Goal: Information Seeking & Learning: Learn about a topic

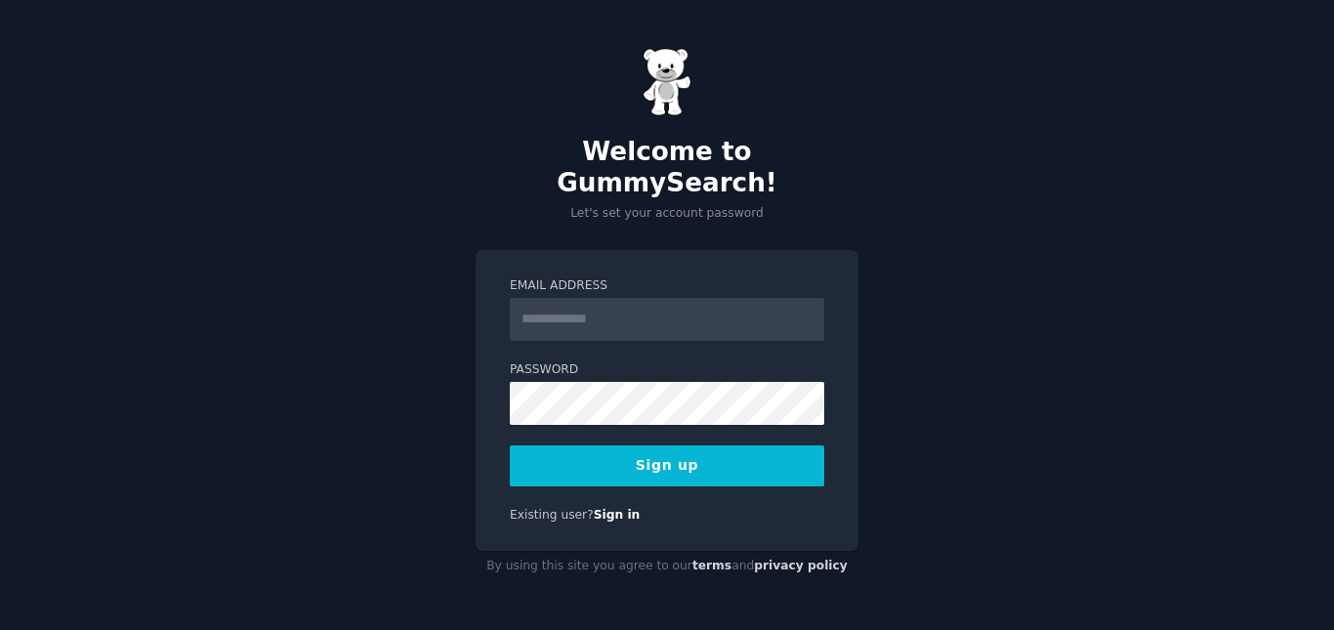
click at [589, 310] on input "Email Address" at bounding box center [667, 319] width 315 height 43
type input "**********"
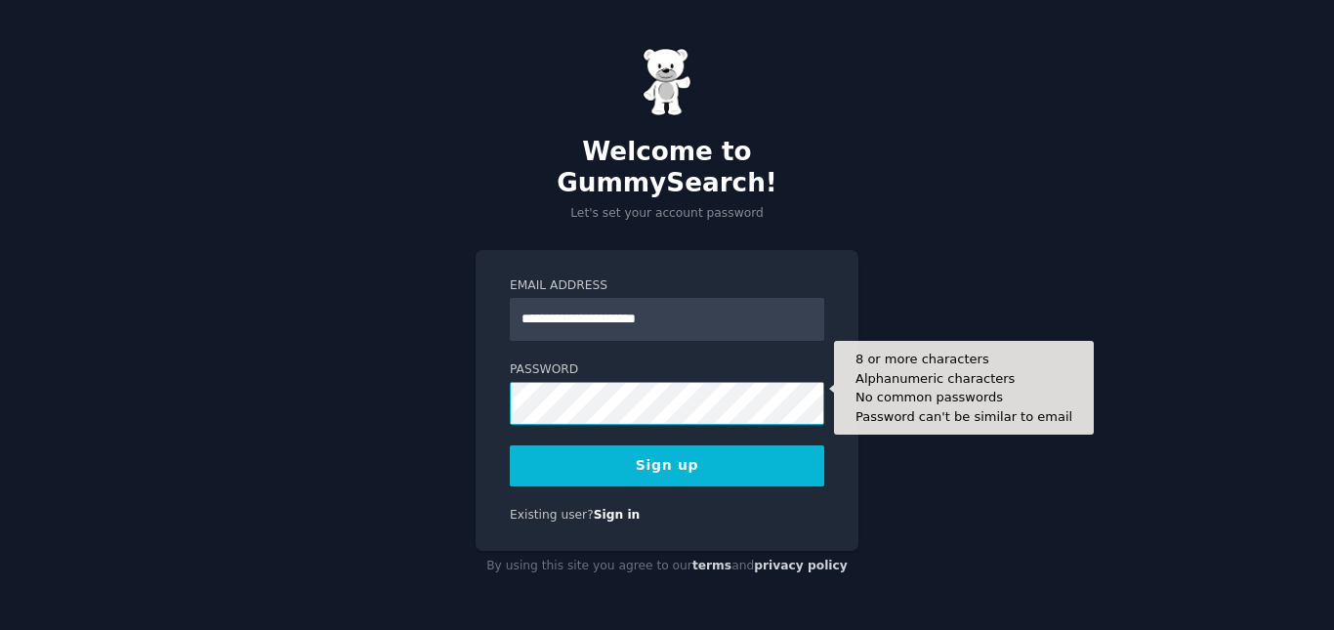
click at [422, 380] on div "**********" at bounding box center [667, 315] width 1334 height 630
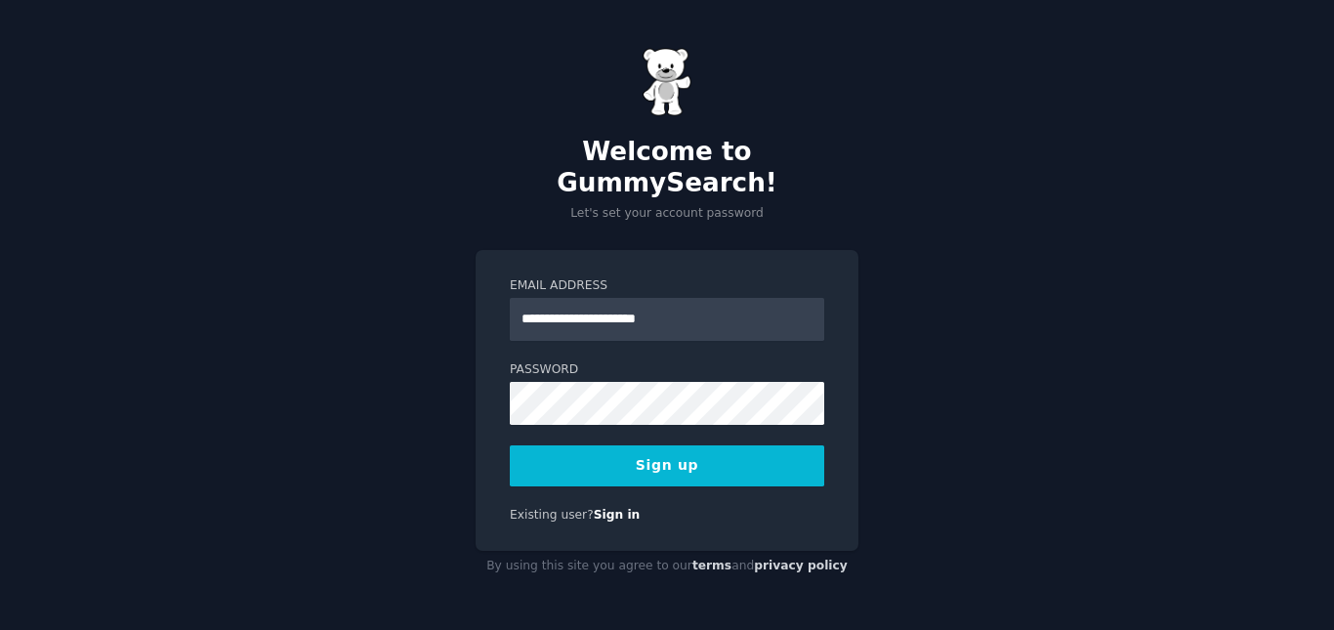
click at [642, 455] on button "Sign up" at bounding box center [667, 465] width 315 height 41
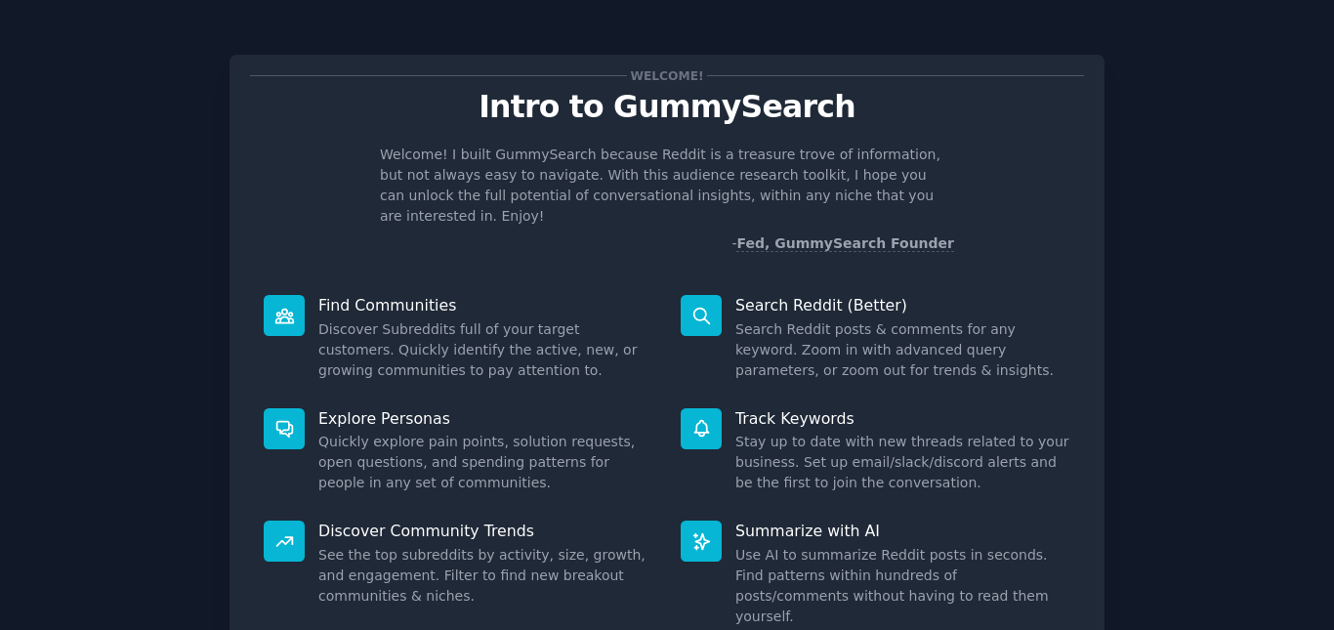
scroll to position [135, 0]
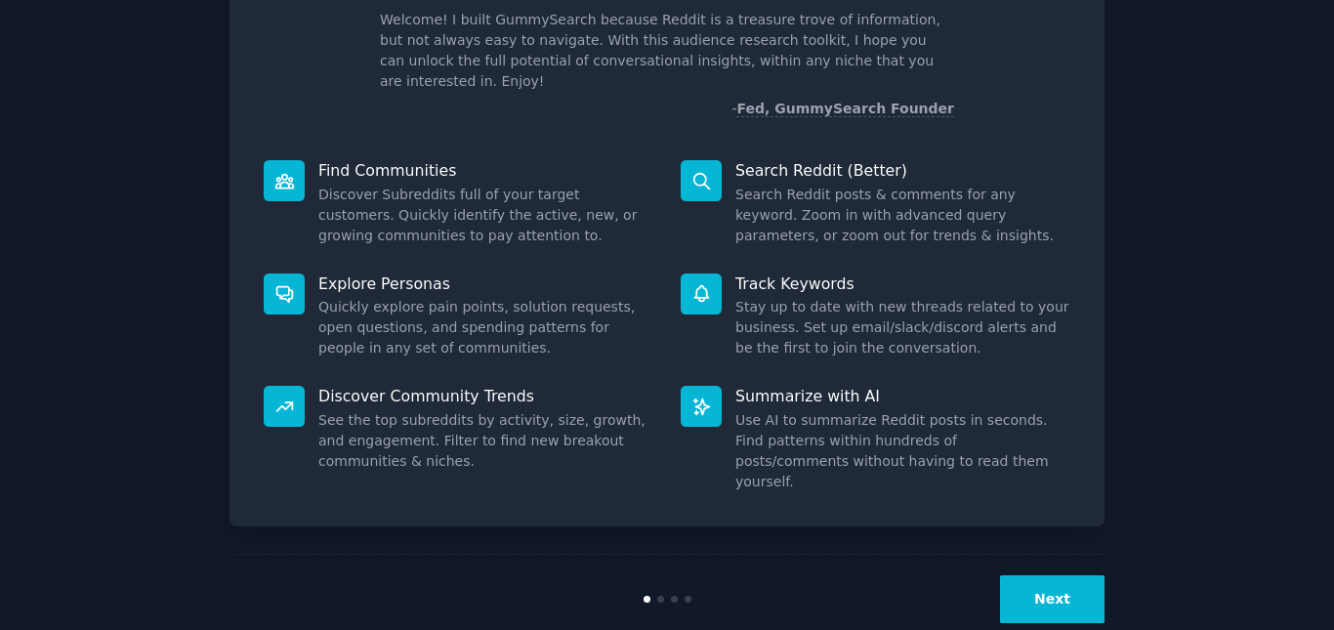
click at [1054, 575] on button "Next" at bounding box center [1052, 599] width 105 height 48
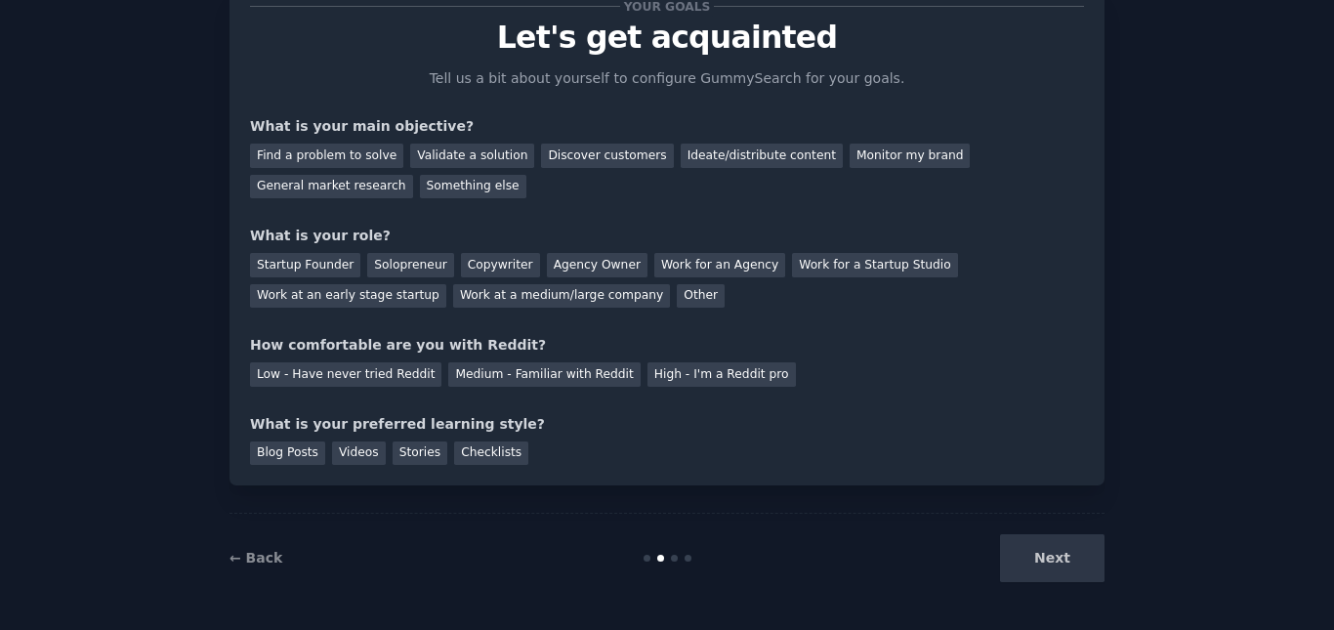
scroll to position [69, 0]
click at [1056, 563] on div "Next" at bounding box center [959, 558] width 292 height 48
click at [1059, 560] on div "Next" at bounding box center [959, 558] width 292 height 48
click at [1048, 560] on div "Next" at bounding box center [959, 558] width 292 height 48
click at [1056, 565] on div "Next" at bounding box center [959, 558] width 292 height 48
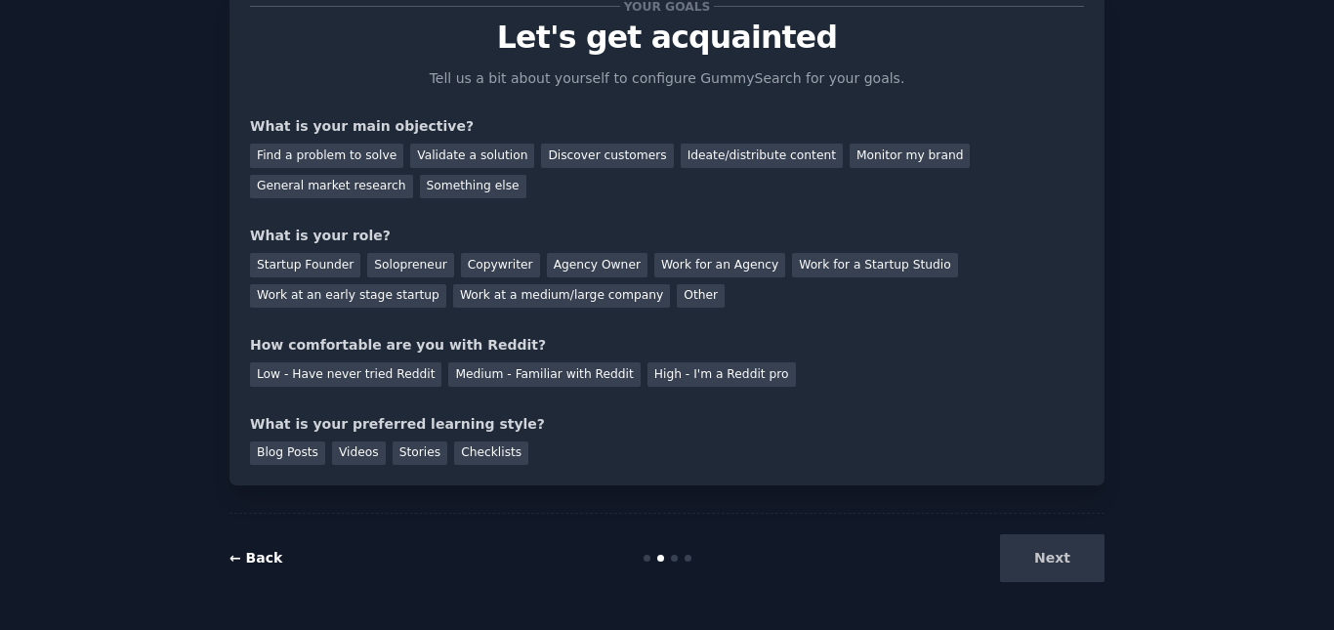
click at [248, 557] on link "← Back" at bounding box center [256, 558] width 53 height 16
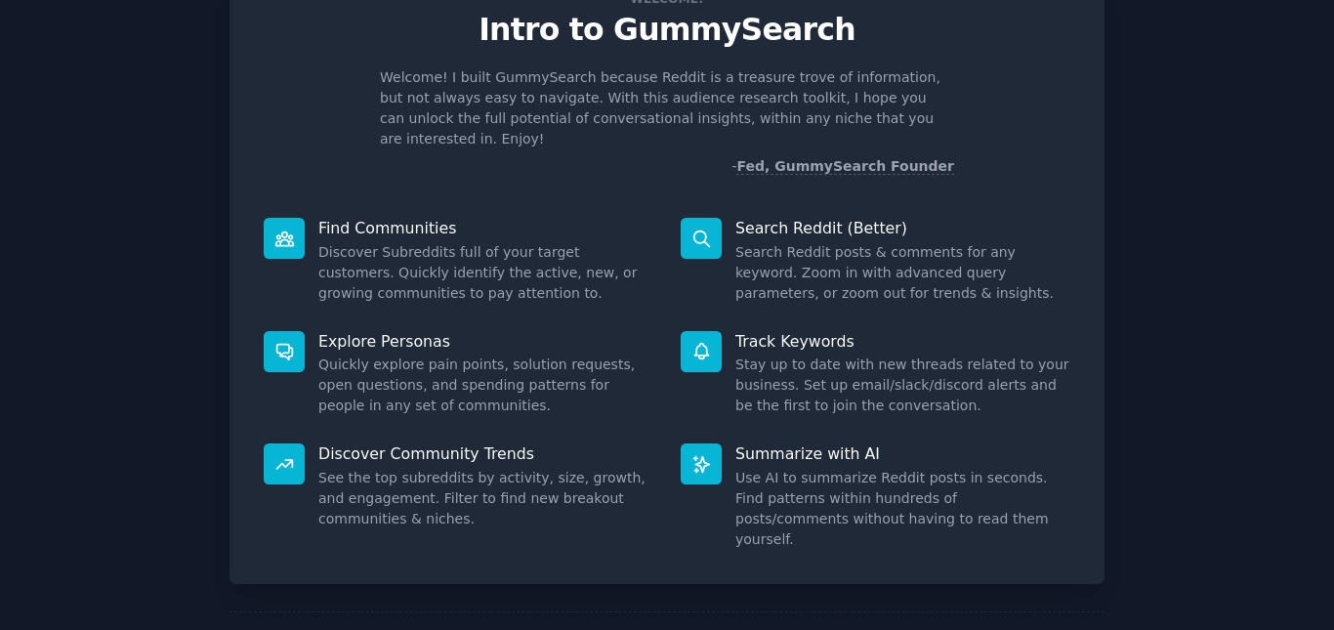
scroll to position [135, 0]
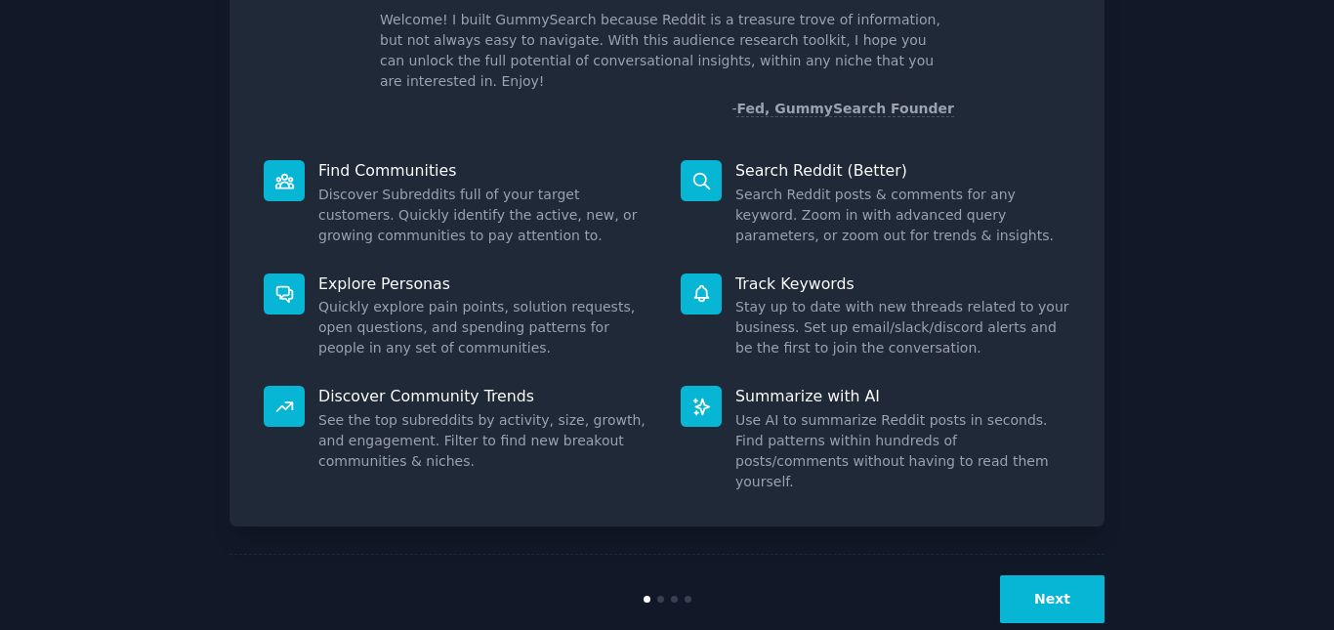
click at [1052, 575] on button "Next" at bounding box center [1052, 599] width 105 height 48
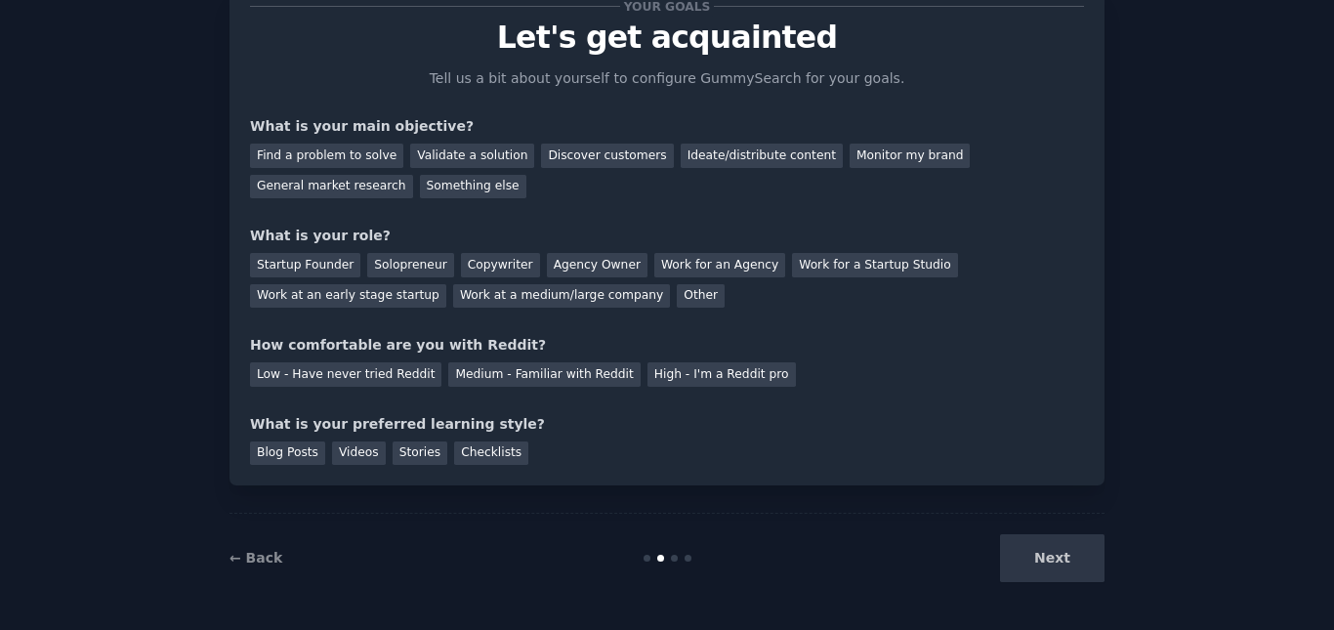
click at [1054, 561] on div "Next" at bounding box center [959, 558] width 292 height 48
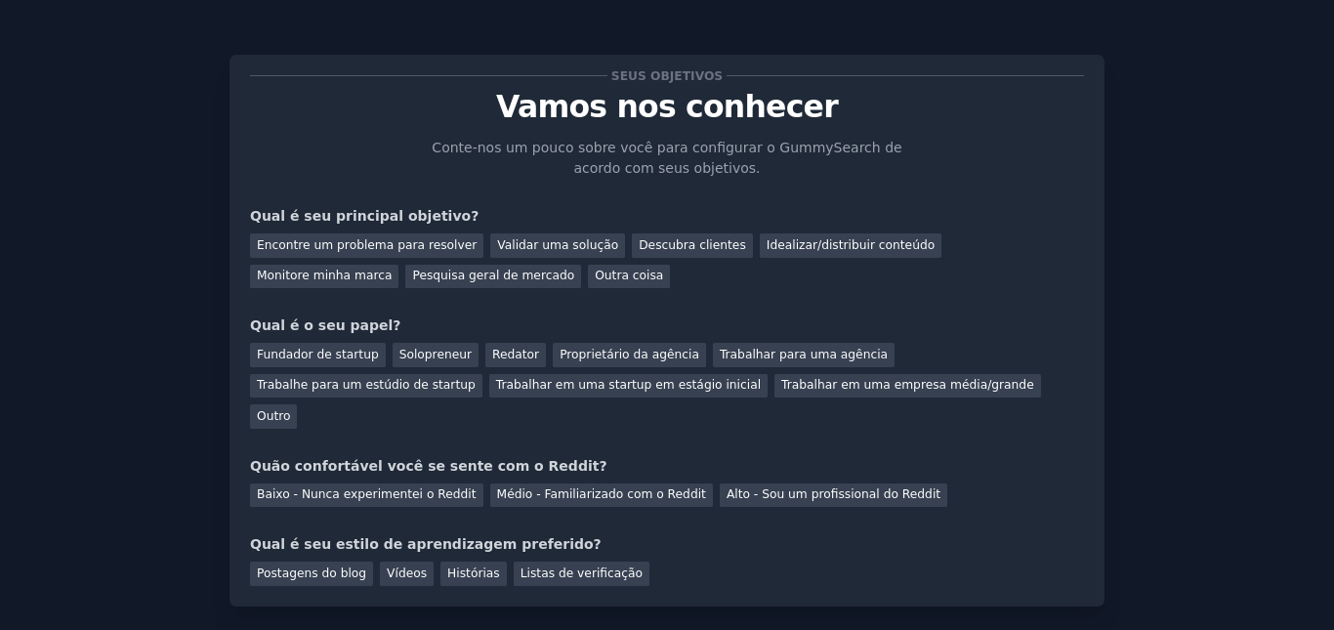
scroll to position [90, 0]
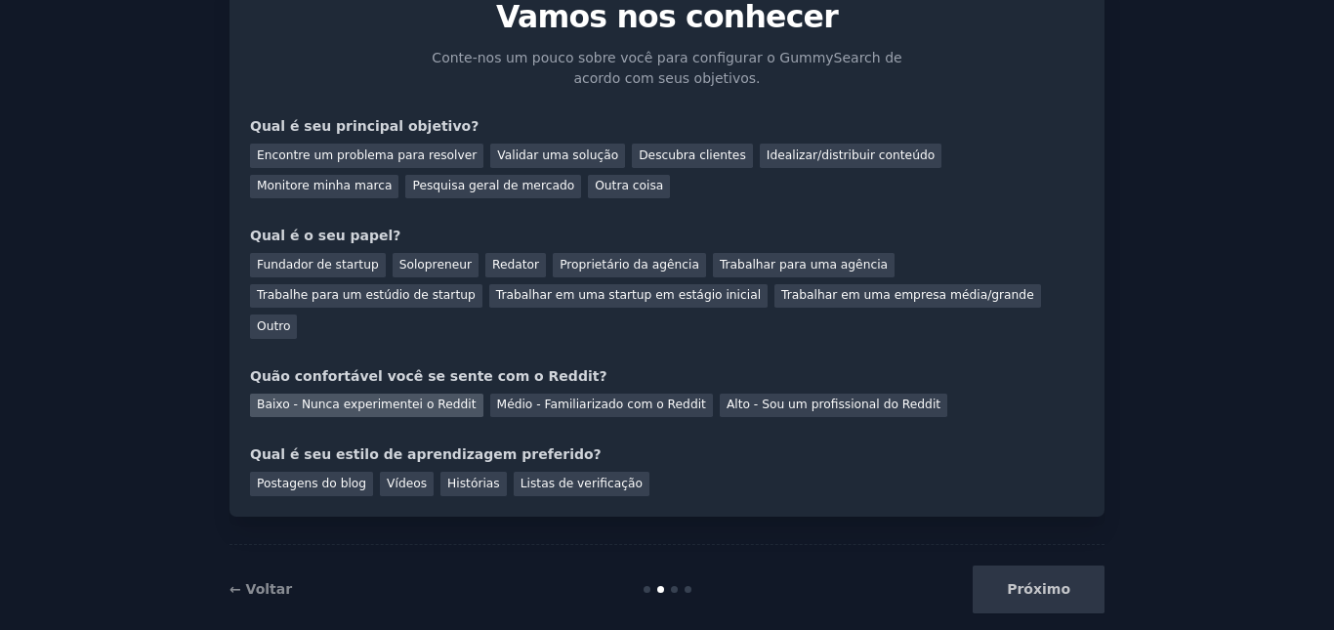
click at [332, 398] on font "Baixo - Nunca experimentei o Reddit" at bounding box center [367, 405] width 220 height 14
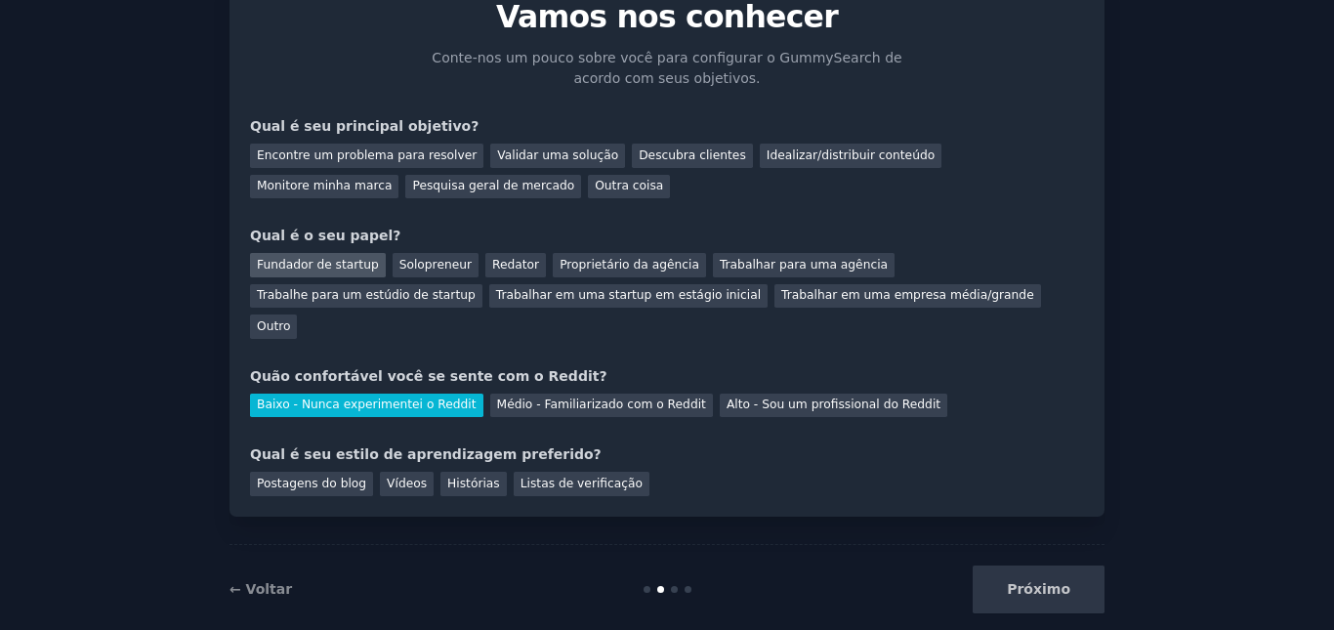
click at [309, 265] on font "Fundador de startup" at bounding box center [318, 265] width 122 height 14
click at [508, 152] on font "Validar uma solução" at bounding box center [557, 155] width 121 height 14
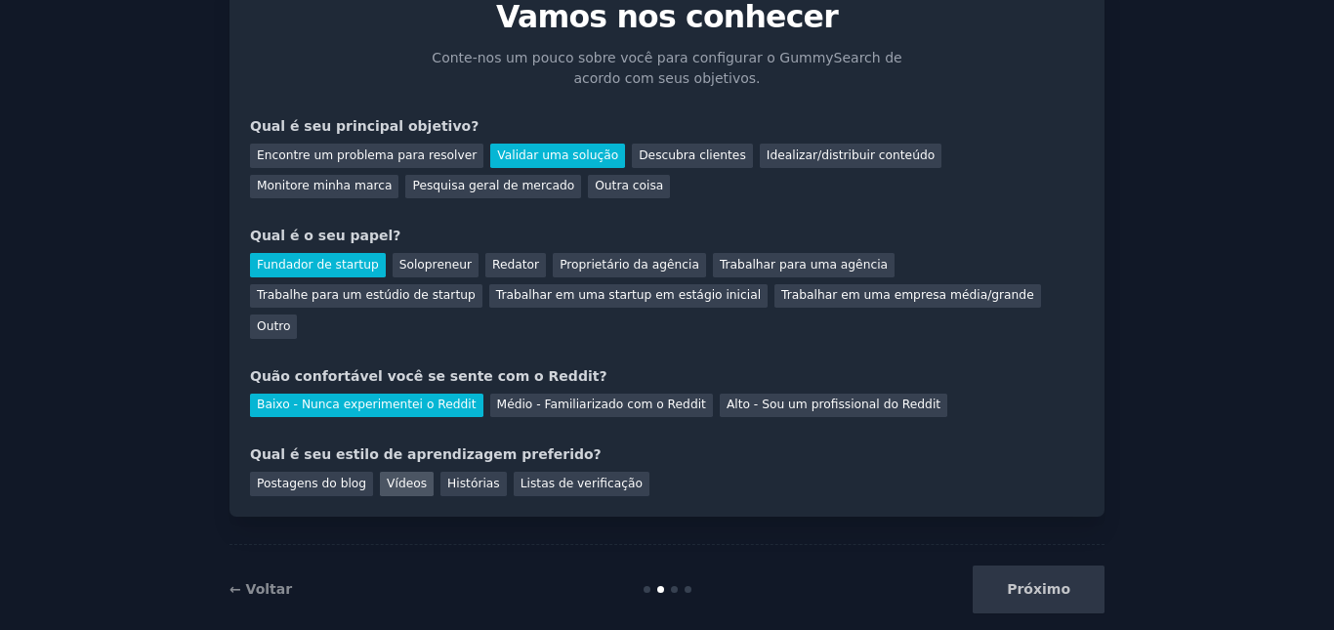
click at [387, 477] on font "Vídeos" at bounding box center [407, 484] width 40 height 14
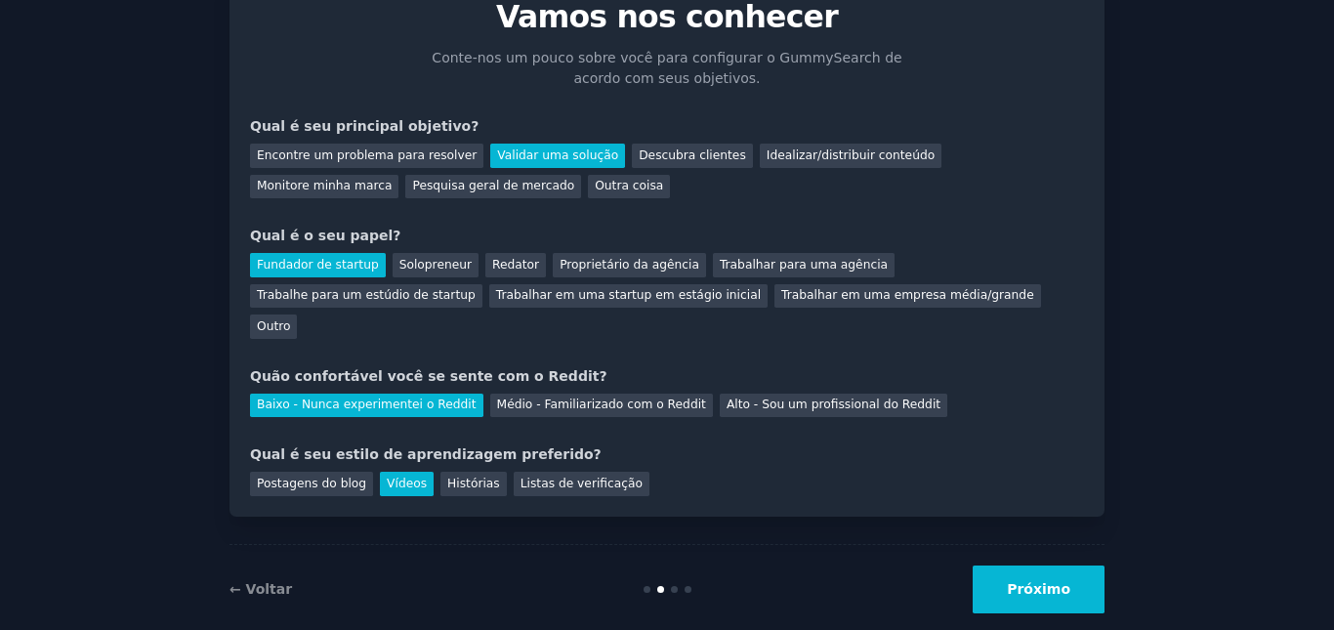
click at [1031, 566] on button "Próximo" at bounding box center [1039, 590] width 132 height 48
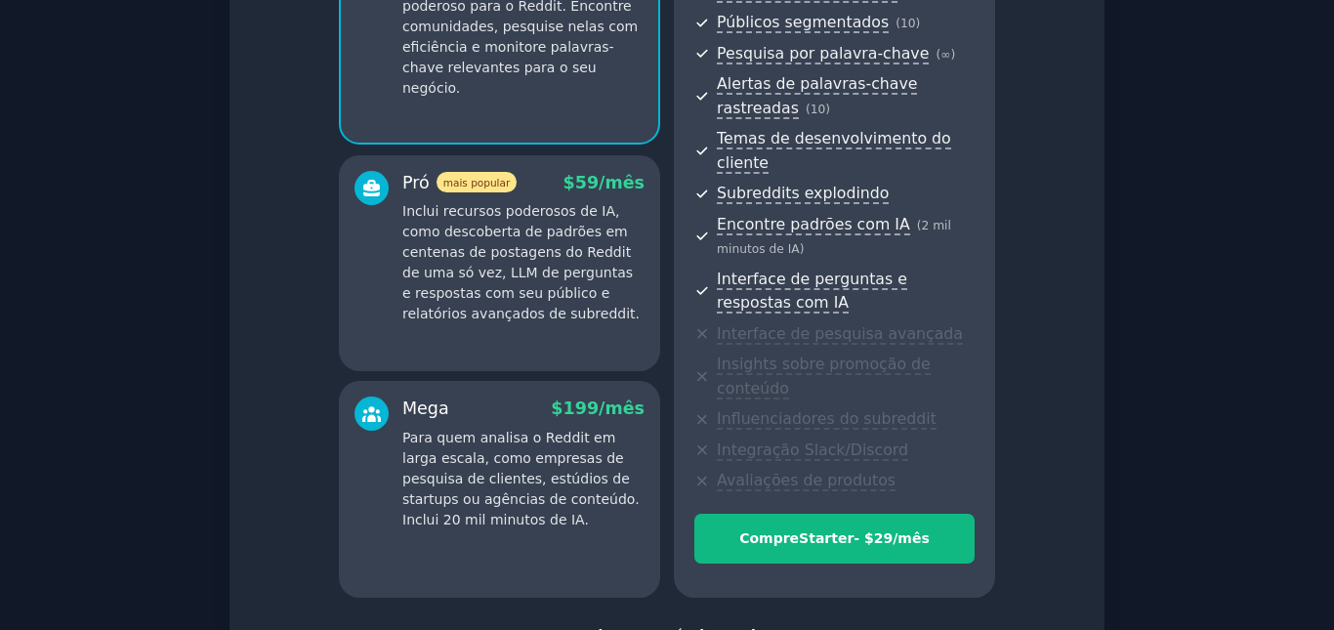
scroll to position [375, 0]
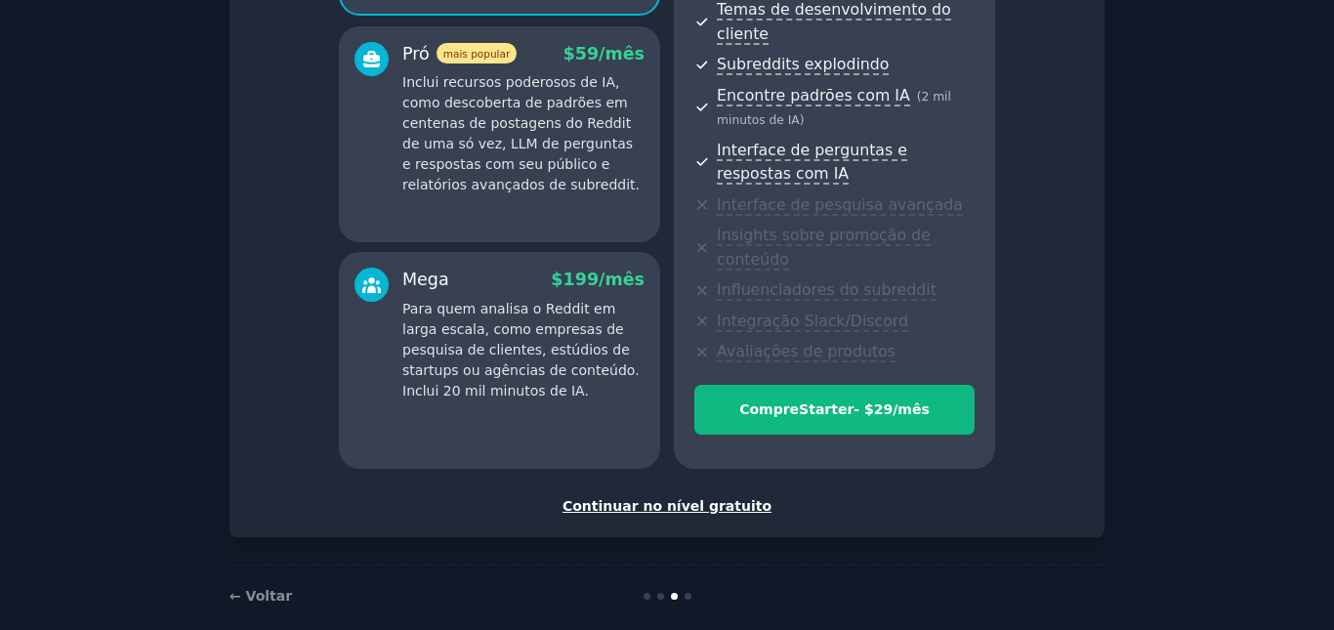
click at [713, 498] on font "Continuar no nível gratuito" at bounding box center [667, 506] width 209 height 16
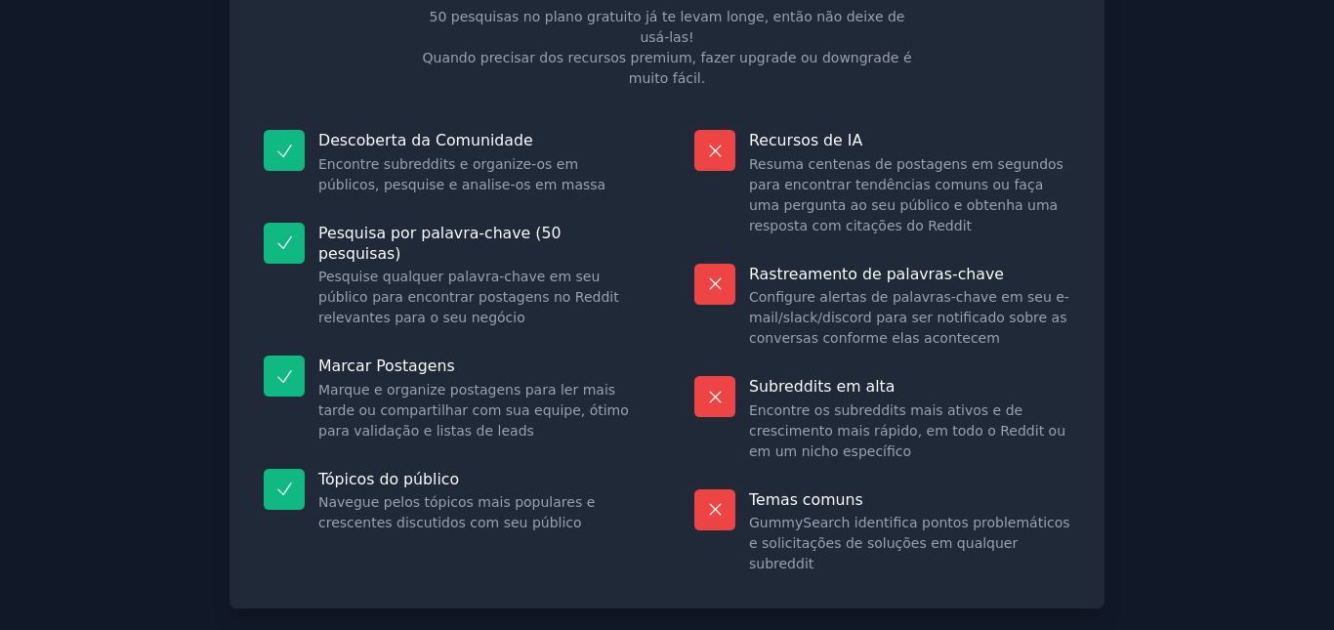
scroll to position [213, 0]
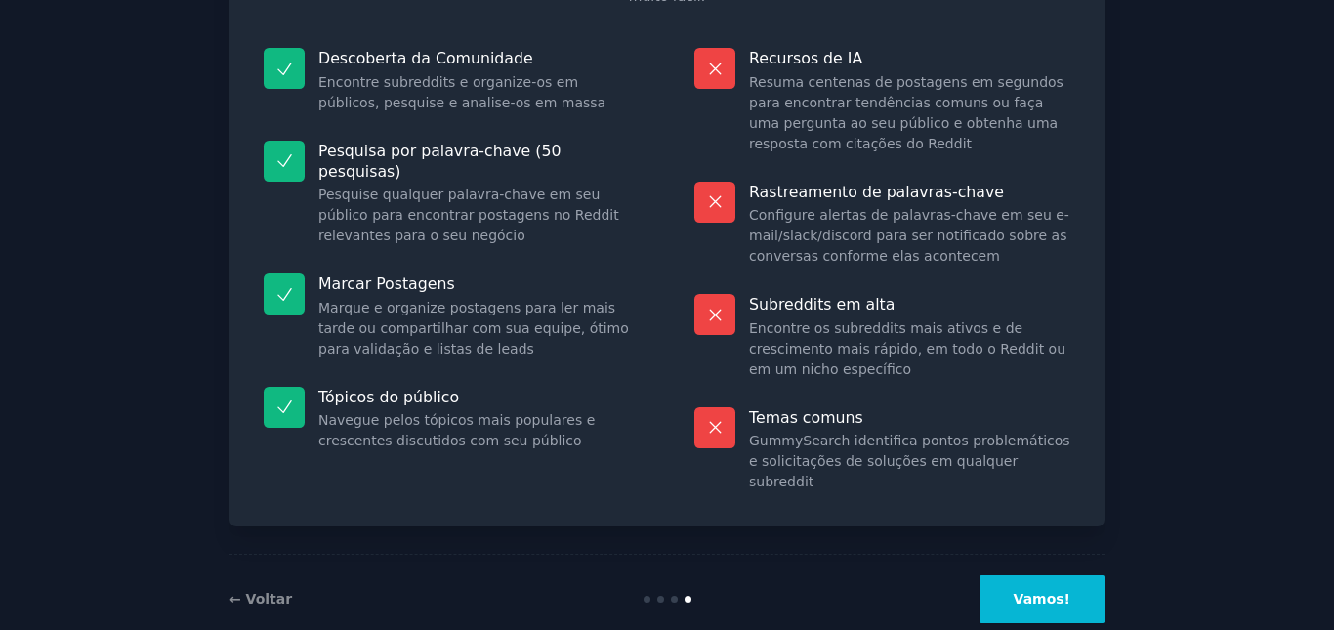
click at [1069, 575] on button "Vamos!" at bounding box center [1042, 599] width 125 height 48
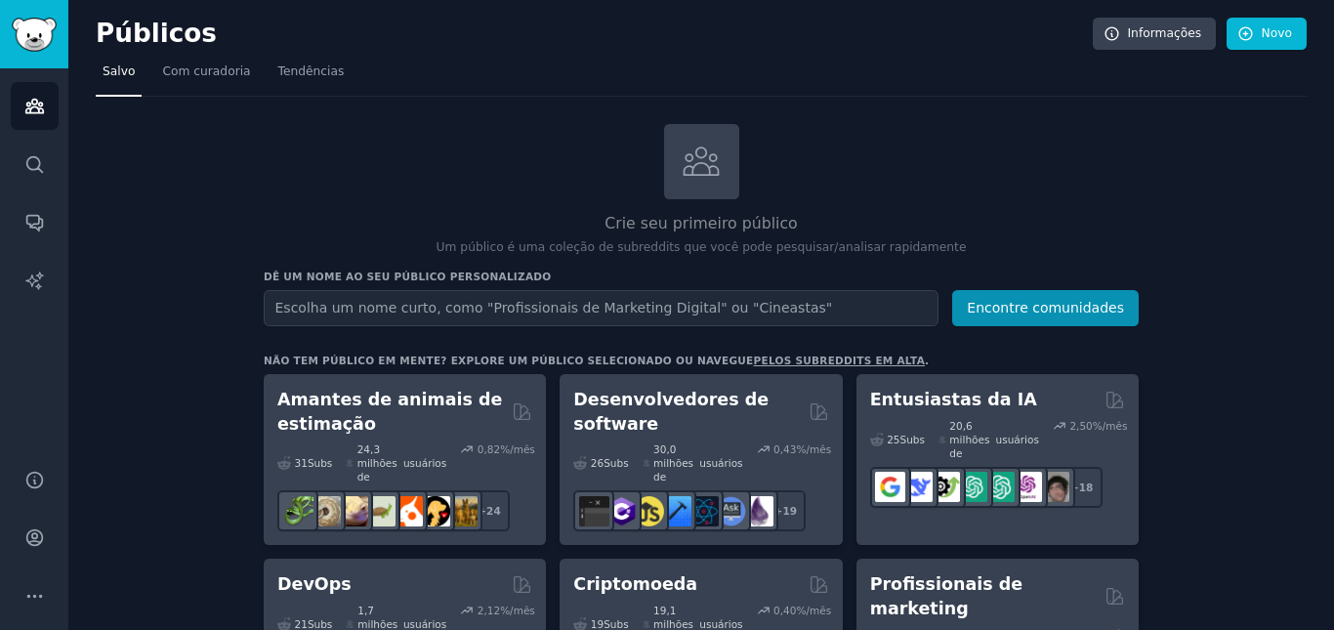
click at [362, 304] on input "text" at bounding box center [601, 308] width 675 height 36
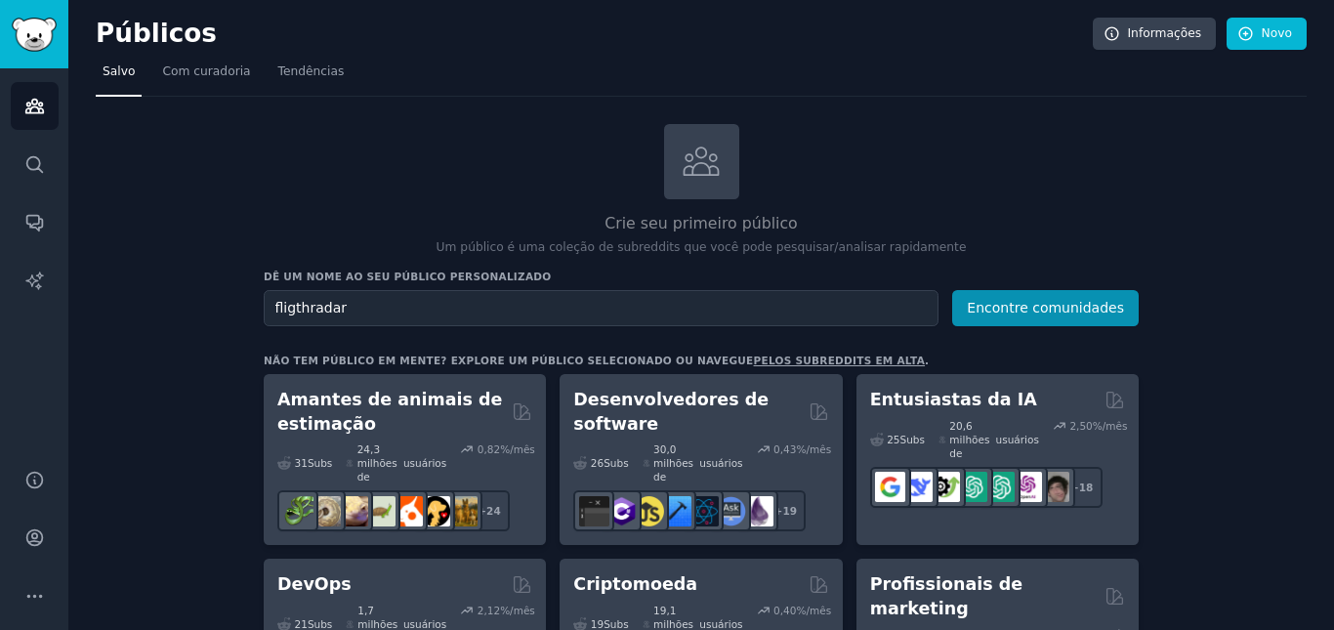
type input "fligthradar"
click at [952, 290] on button "Encontre comunidades" at bounding box center [1045, 308] width 187 height 36
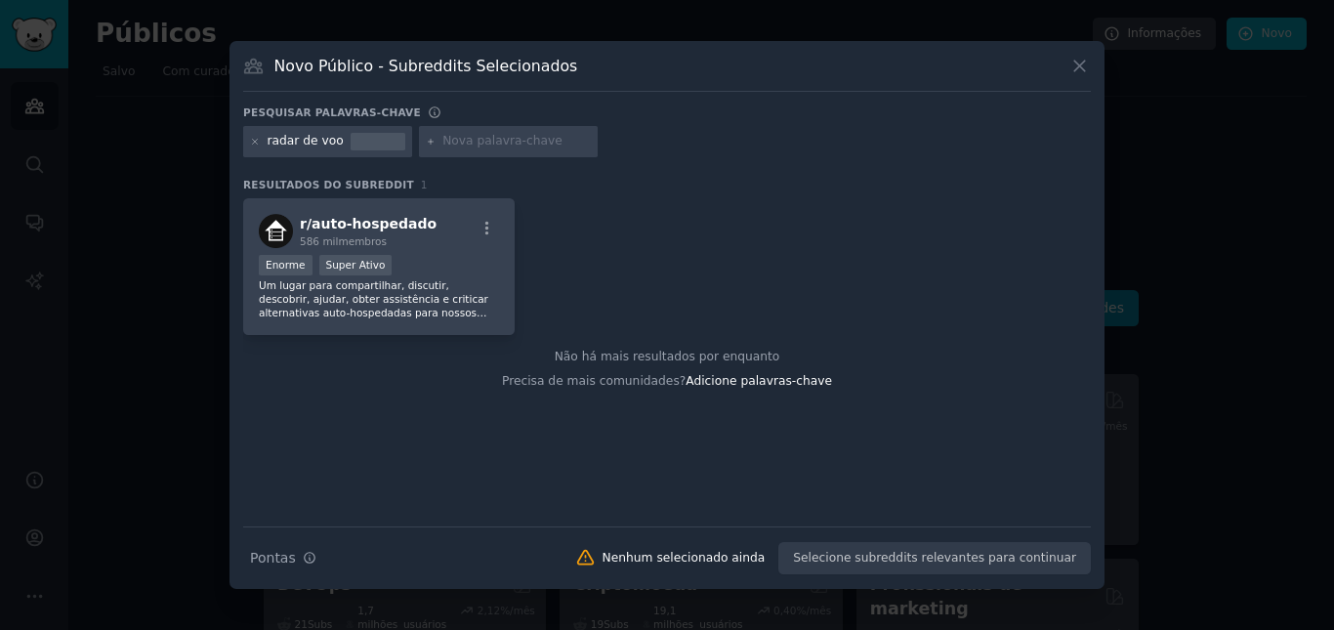
click at [1066, 69] on div "Novo Público - Subreddits Selecionados" at bounding box center [667, 73] width 848 height 37
click at [1083, 68] on icon at bounding box center [1080, 66] width 21 height 21
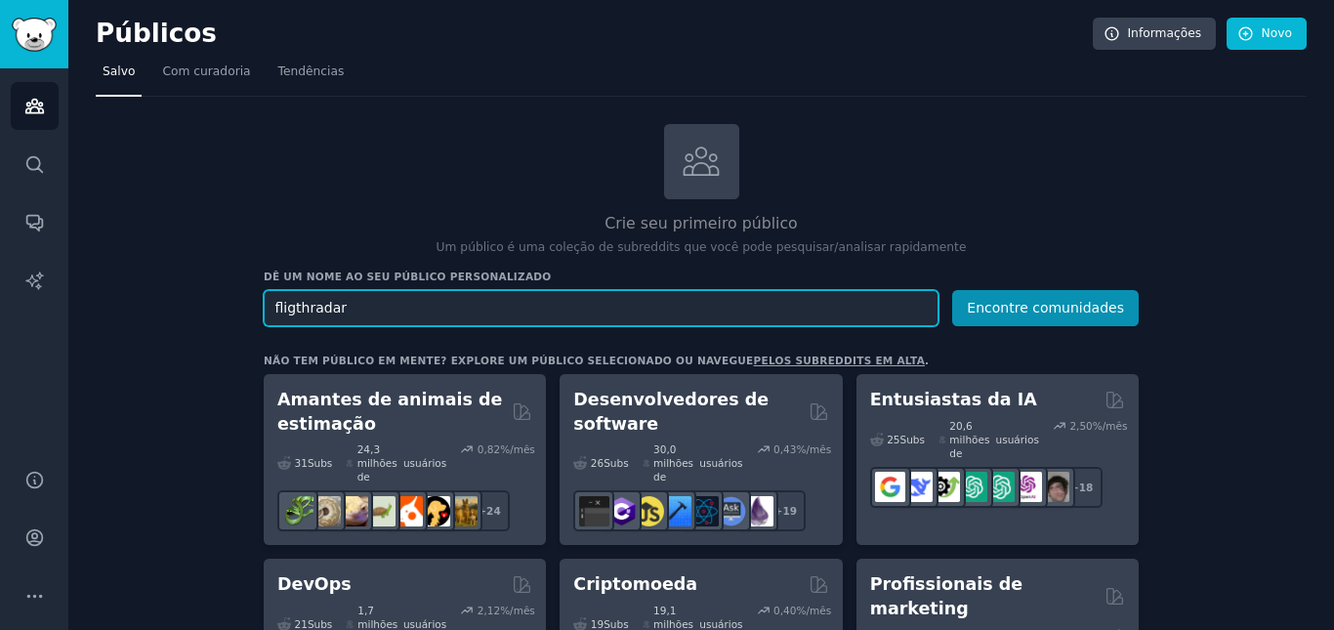
click at [392, 315] on input "fligthradar" at bounding box center [601, 308] width 675 height 36
drag, startPoint x: 388, startPoint y: 314, endPoint x: 194, endPoint y: 316, distance: 193.4
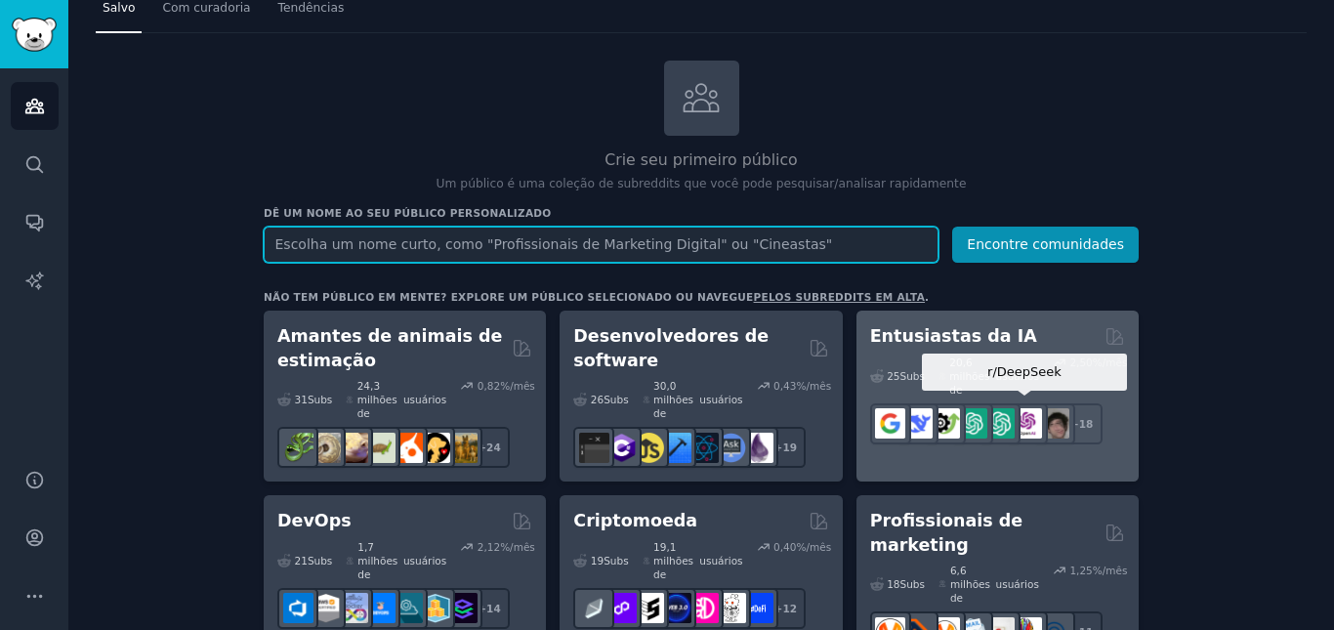
scroll to position [98, 0]
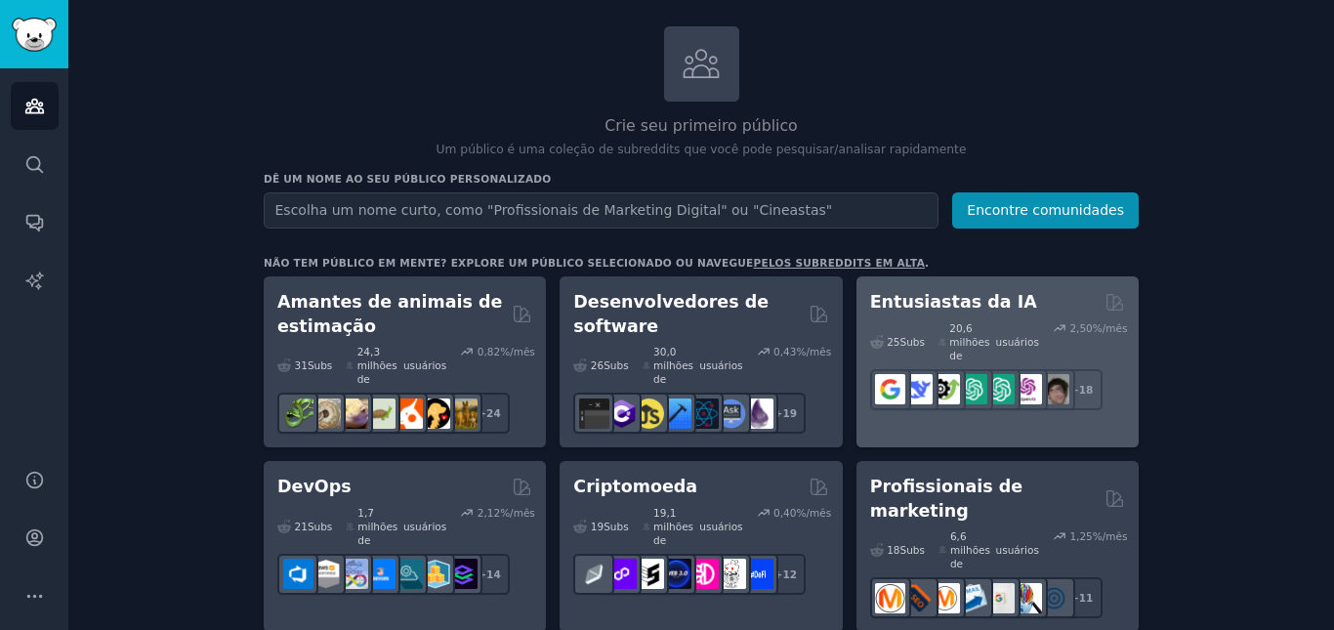
click at [946, 308] on font "Entusiastas da IA" at bounding box center [953, 302] width 167 height 20
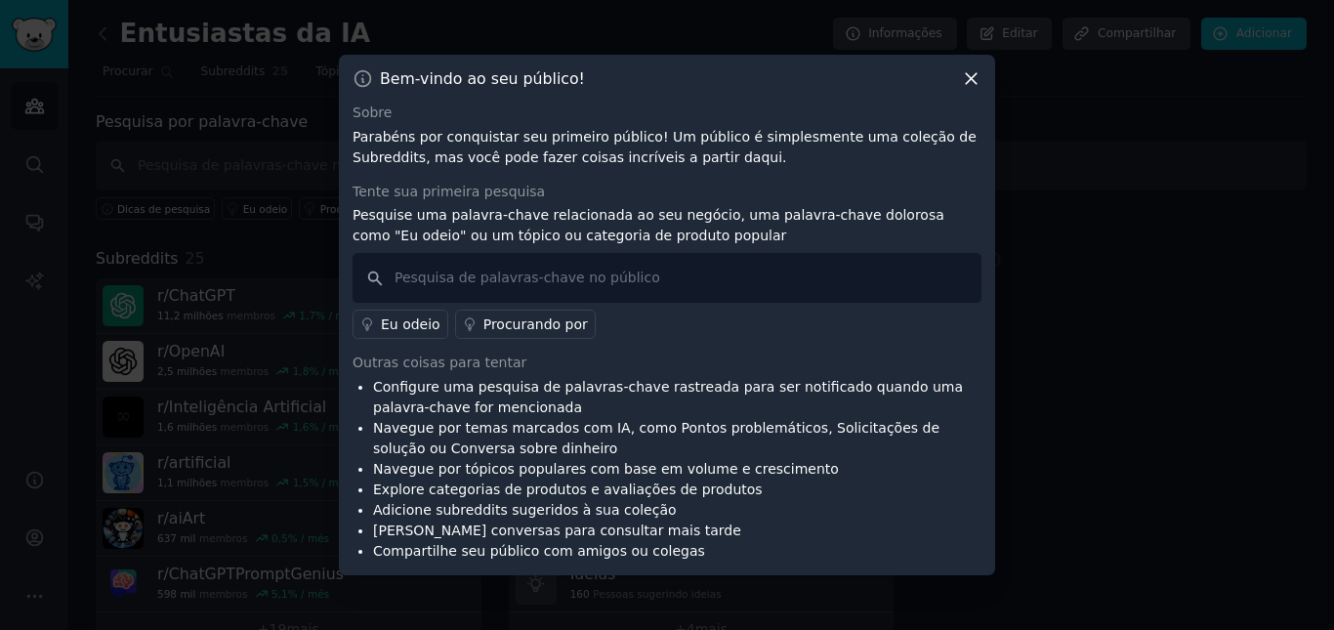
click at [971, 77] on icon at bounding box center [971, 78] width 21 height 21
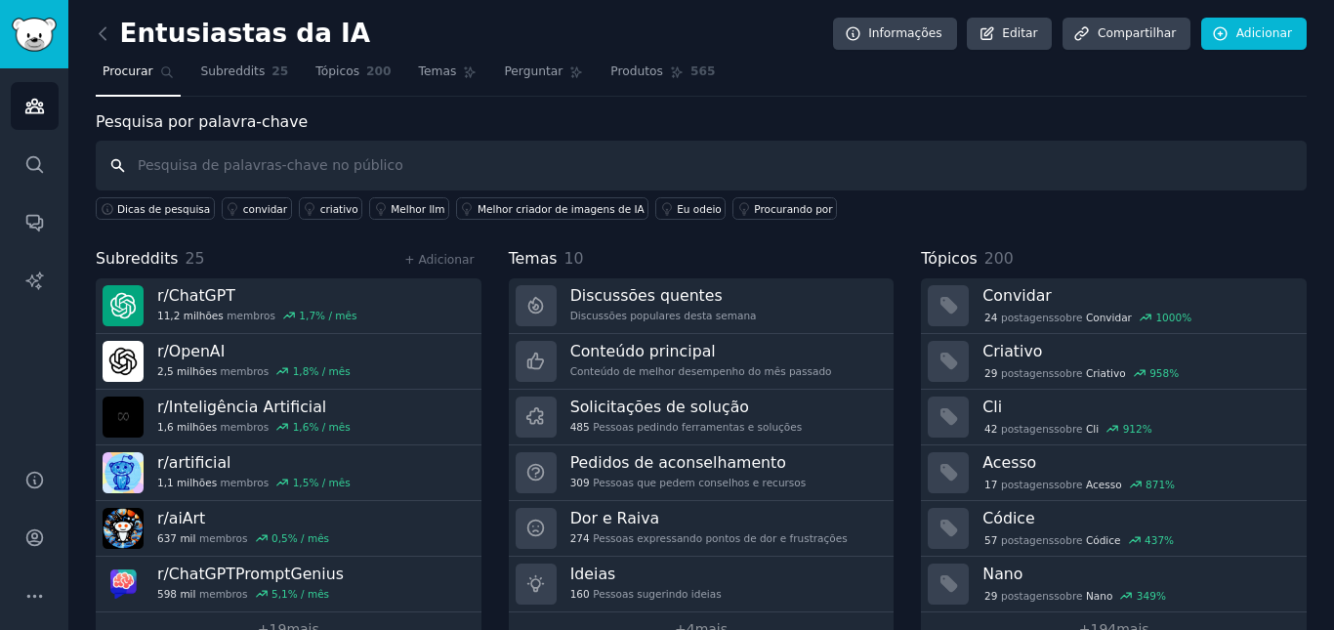
click at [173, 152] on input "text" at bounding box center [701, 166] width 1211 height 50
type input "flightradar"
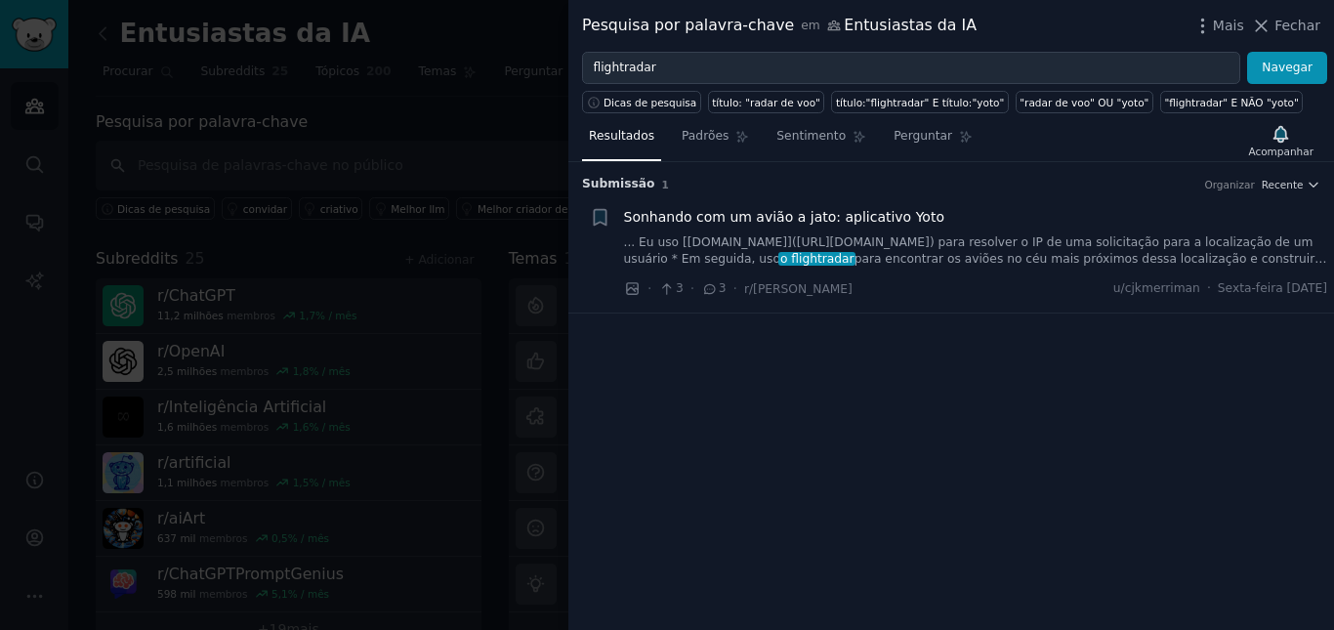
click at [888, 246] on font "... Eu uso [[DOMAIN_NAME]]([URL][DOMAIN_NAME]) para resolver o IP de uma solici…" at bounding box center [969, 250] width 690 height 31
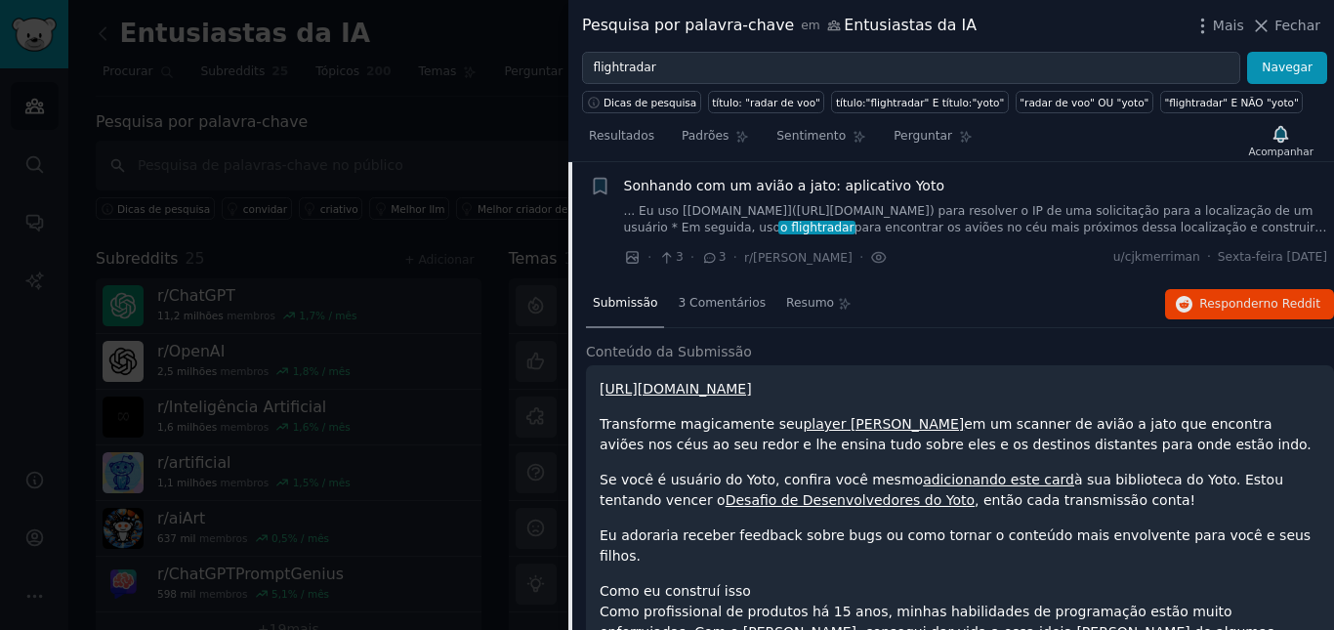
scroll to position [129, 0]
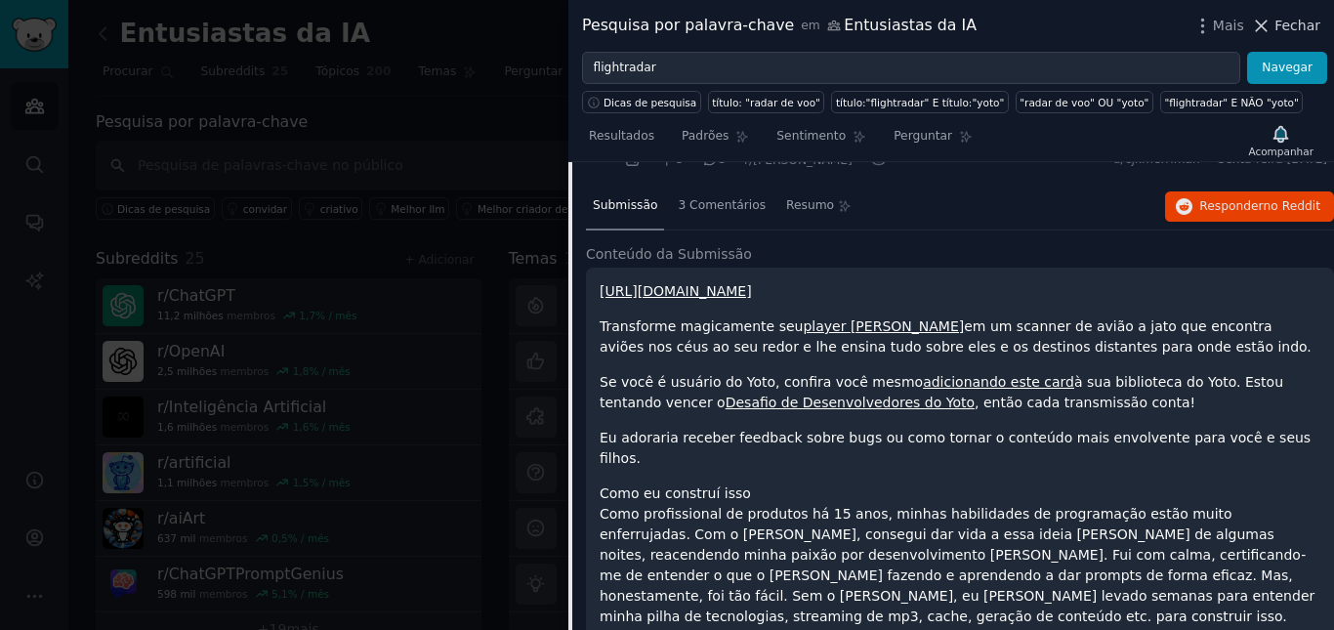
click at [1258, 23] on icon at bounding box center [1261, 26] width 21 height 21
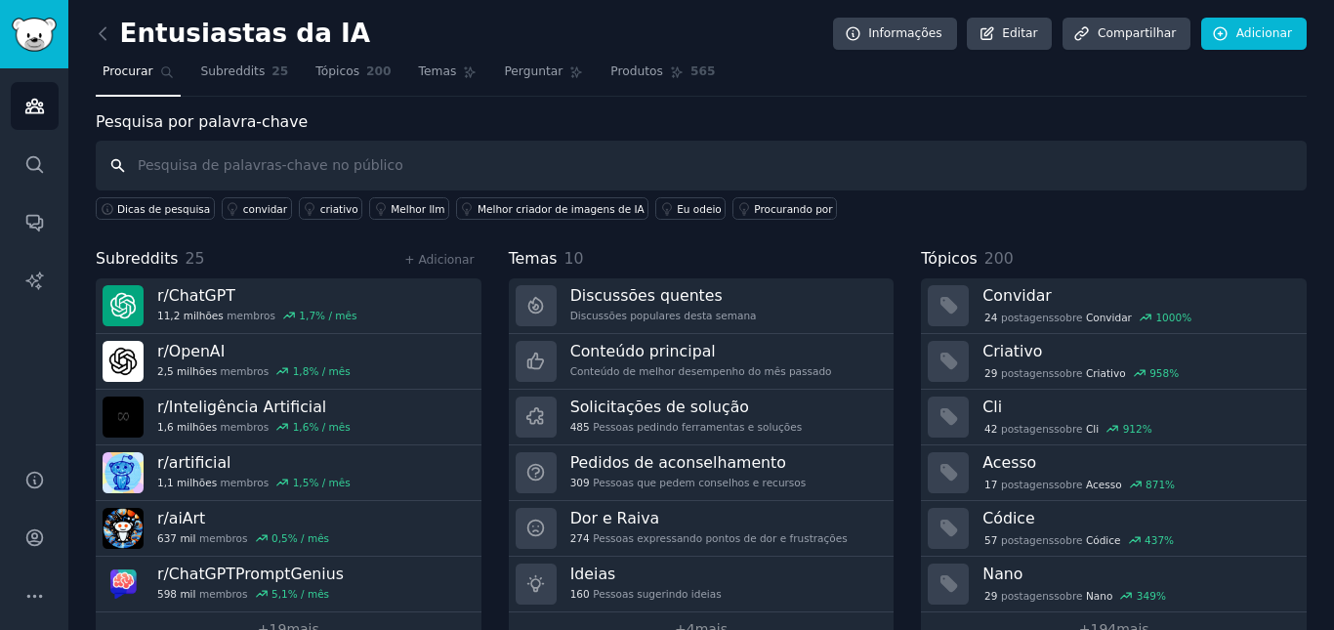
click at [226, 170] on input "text" at bounding box center [701, 166] width 1211 height 50
type input "avioes"
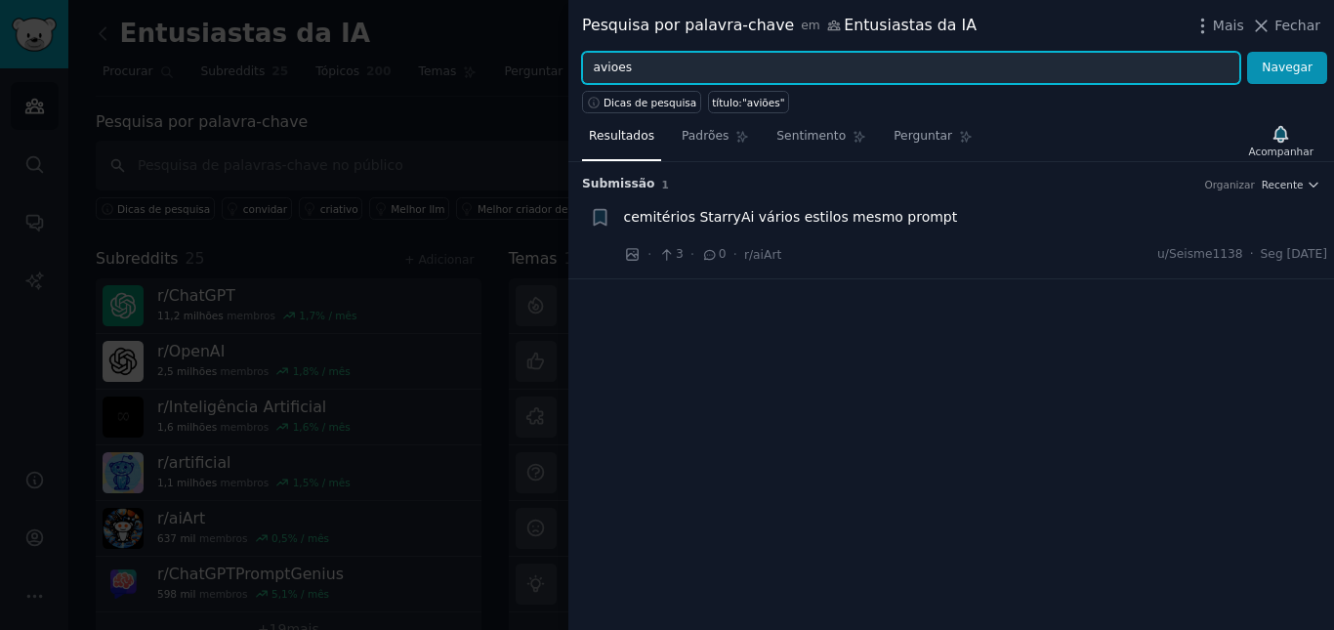
drag, startPoint x: 711, startPoint y: 70, endPoint x: 310, endPoint y: 76, distance: 401.5
click at [342, 76] on div "Pesquisa por palavra-chave em Entusiastas da IA Mais Fechar avioes Navegar Dica…" at bounding box center [667, 315] width 1334 height 630
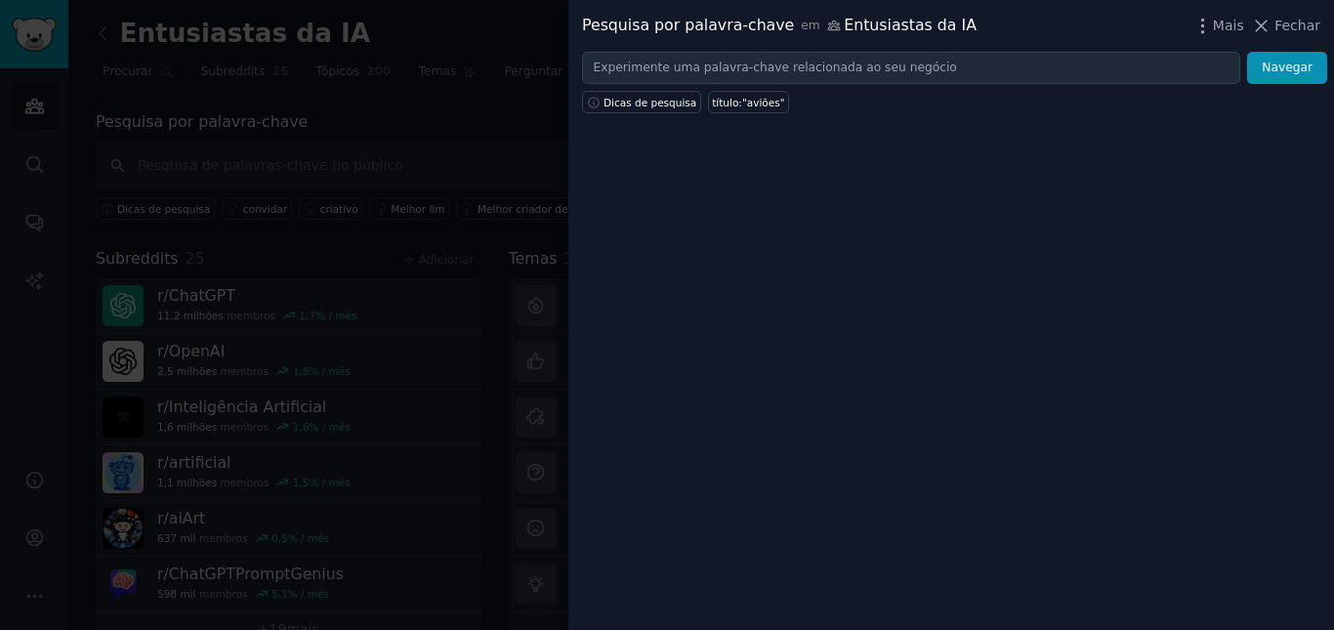
click at [399, 147] on div at bounding box center [667, 315] width 1334 height 630
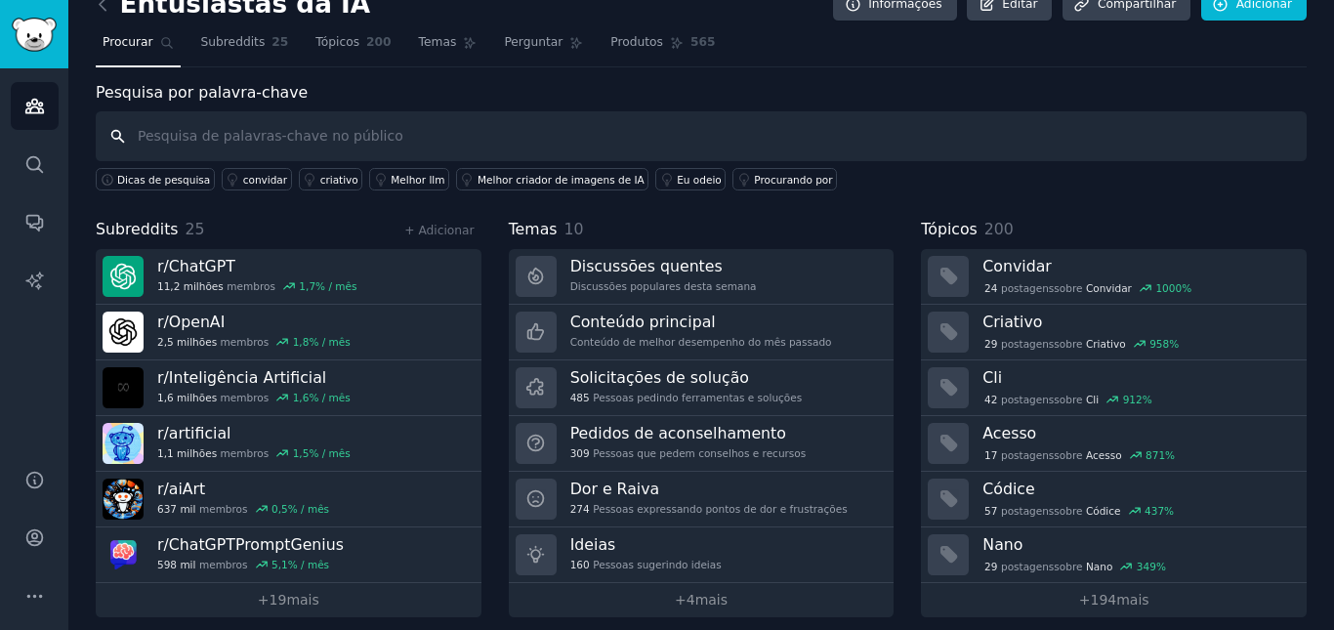
scroll to position [44, 0]
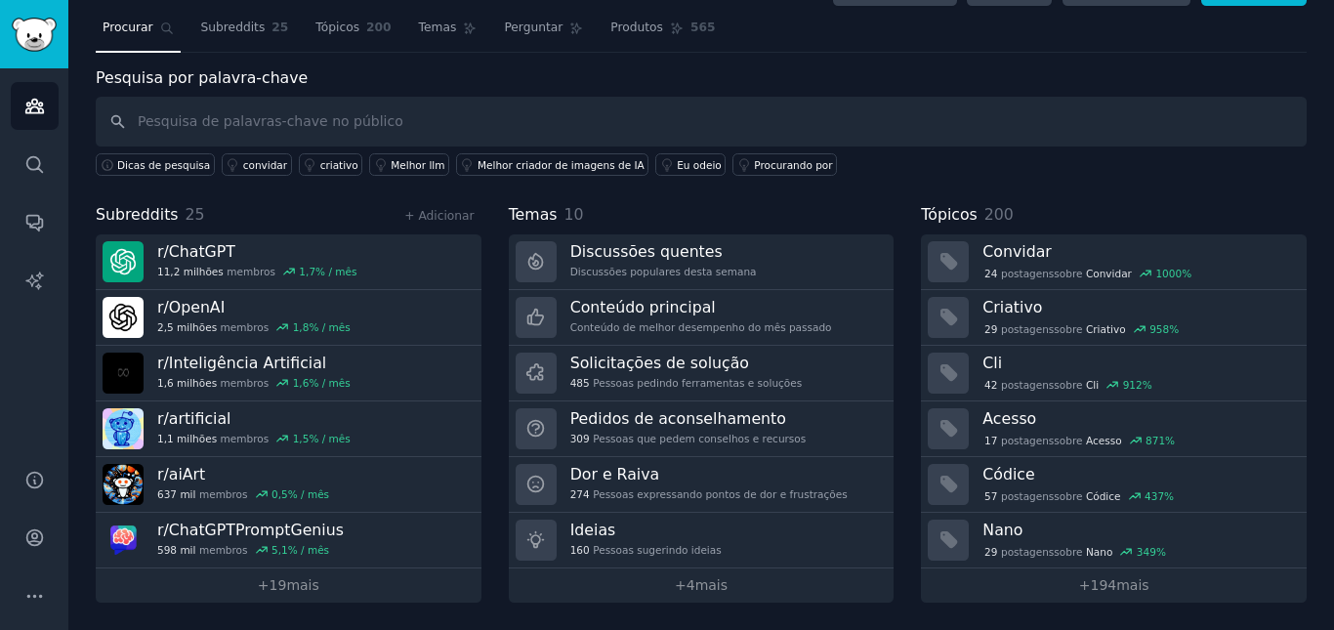
drag, startPoint x: 490, startPoint y: 17, endPoint x: 990, endPoint y: 10, distance: 500.1
click at [497, 17] on link "Perguntar" at bounding box center [543, 33] width 93 height 40
